Goal: Task Accomplishment & Management: Complete application form

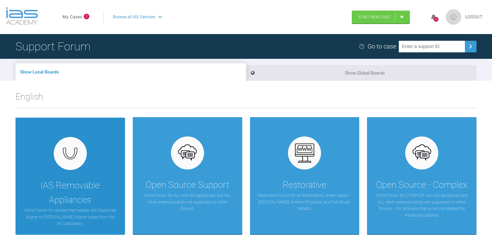
click at [70, 176] on div "IAS Removable Appliances Ortho Forum for simple/intermediate IAS ClearSmile Ali…" at bounding box center [71, 176] width 110 height 117
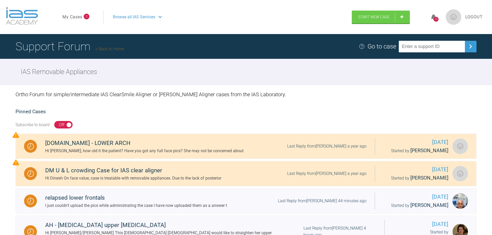
click at [72, 16] on link "My Cases" at bounding box center [73, 17] width 20 height 7
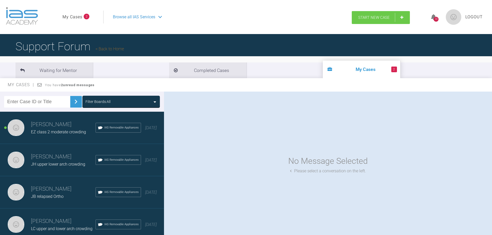
click at [384, 18] on span "Start New Case" at bounding box center [374, 17] width 32 height 5
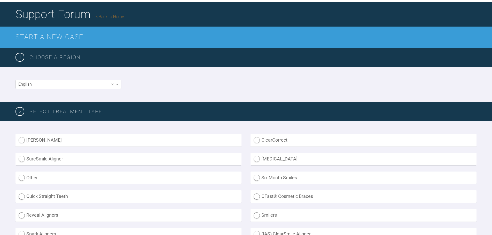
scroll to position [78, 0]
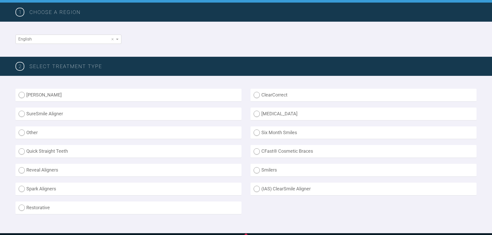
click at [257, 189] on label "(IAS) ClearSmile Aligner" at bounding box center [364, 189] width 226 height 13
radio Aligner "true"
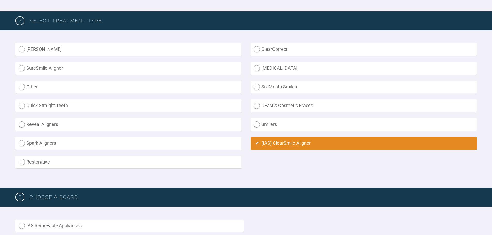
scroll to position [207, 0]
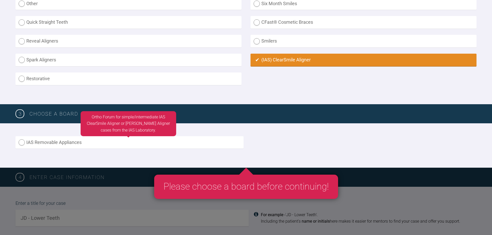
click at [21, 142] on label "IAS Removable Appliances" at bounding box center [130, 142] width 228 height 13
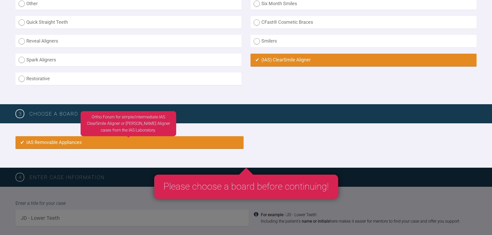
radio input "true"
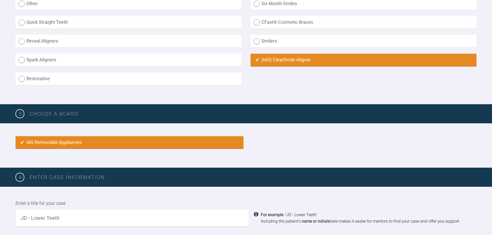
scroll to position [344, 0]
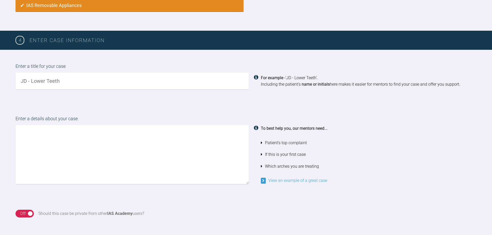
drag, startPoint x: 71, startPoint y: 83, endPoint x: 0, endPoint y: 82, distance: 70.6
click at [0, 82] on div "Enter a title for your case For example - 'JD - Lower Teeth'. Including the pat…" at bounding box center [246, 76] width 492 height 52
type input "JB relapsed Ortho"
click at [73, 135] on textarea at bounding box center [132, 154] width 233 height 59
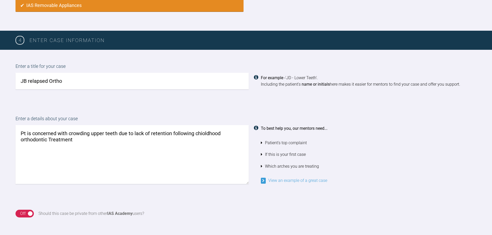
click at [204, 133] on textarea "Pt is concerned with crowding upper teeth due to lack of retention following ch…" at bounding box center [132, 154] width 233 height 59
click at [51, 140] on textarea "Pt is concerned with crowding upper teeth due to lack of retention following ch…" at bounding box center [132, 154] width 233 height 59
click at [80, 141] on textarea "Pt is concerned with crowding upper teeth due to lack of retention following ch…" at bounding box center [132, 154] width 233 height 59
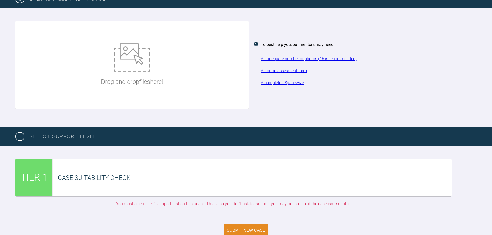
scroll to position [654, 0]
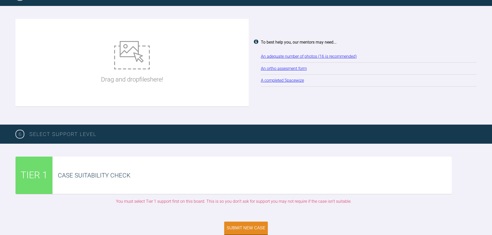
type textarea "Pt is concerned with crowding upper teeth due to lack of retention following ch…"
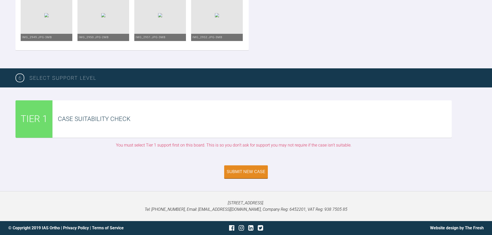
scroll to position [1082, 0]
click at [257, 176] on button "Submit New Case" at bounding box center [246, 172] width 44 height 13
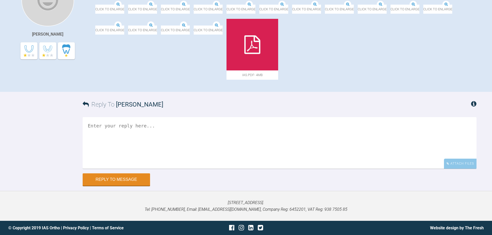
scroll to position [260, 0]
